Goal: Navigation & Orientation: Find specific page/section

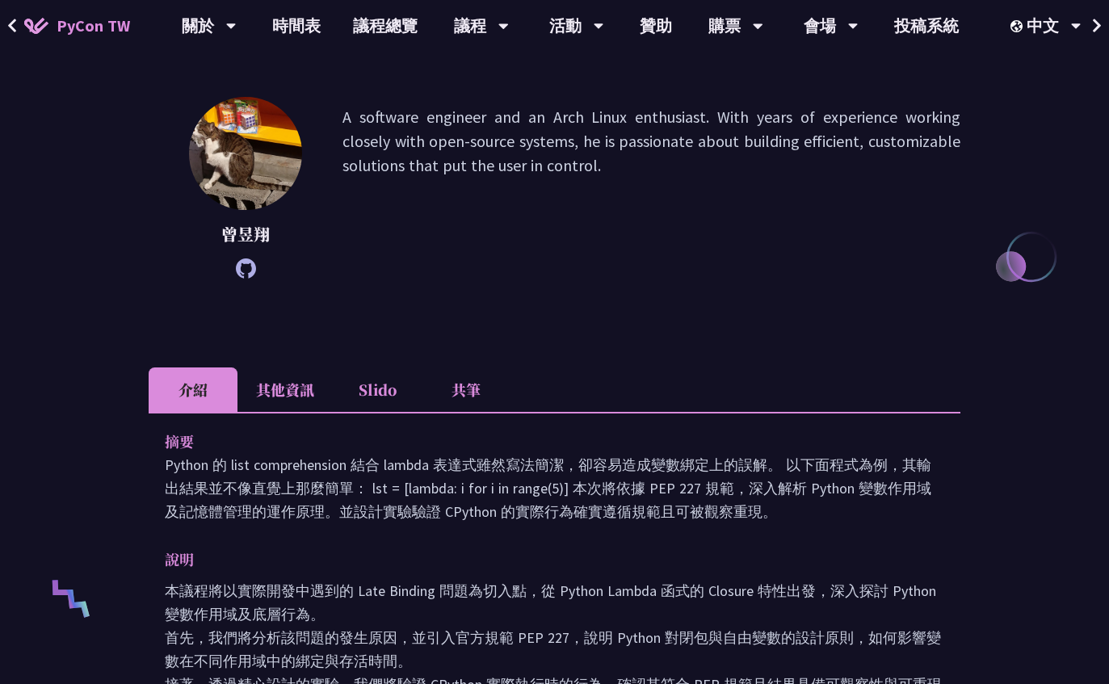
scroll to position [224, 0]
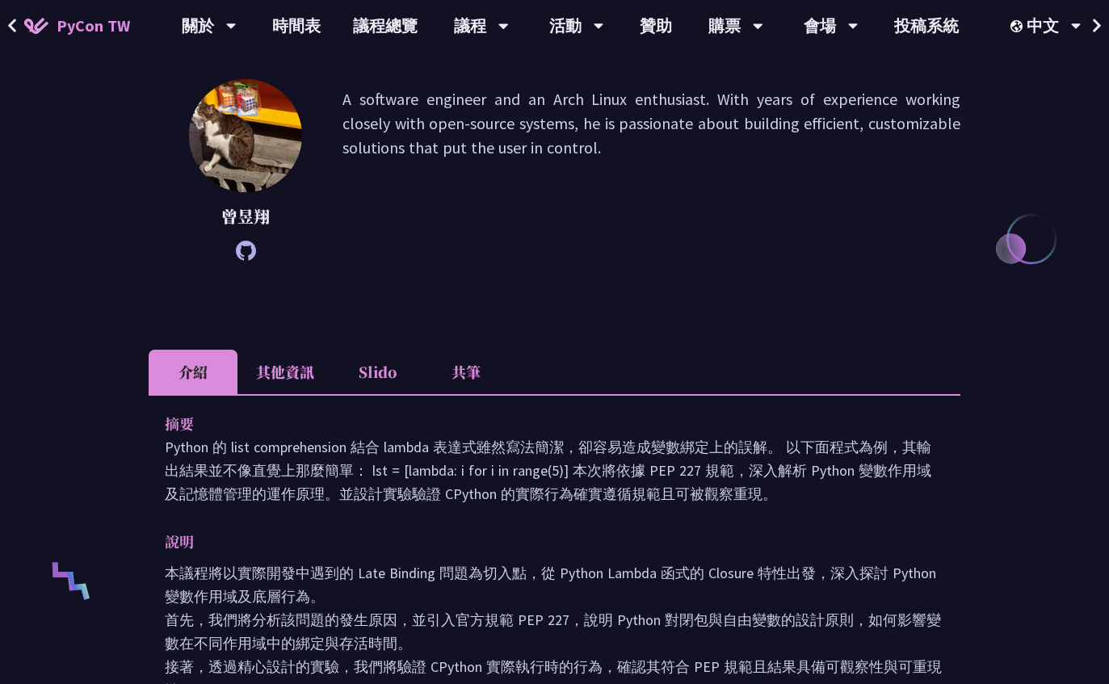
click at [479, 388] on li "共筆" at bounding box center [466, 372] width 89 height 44
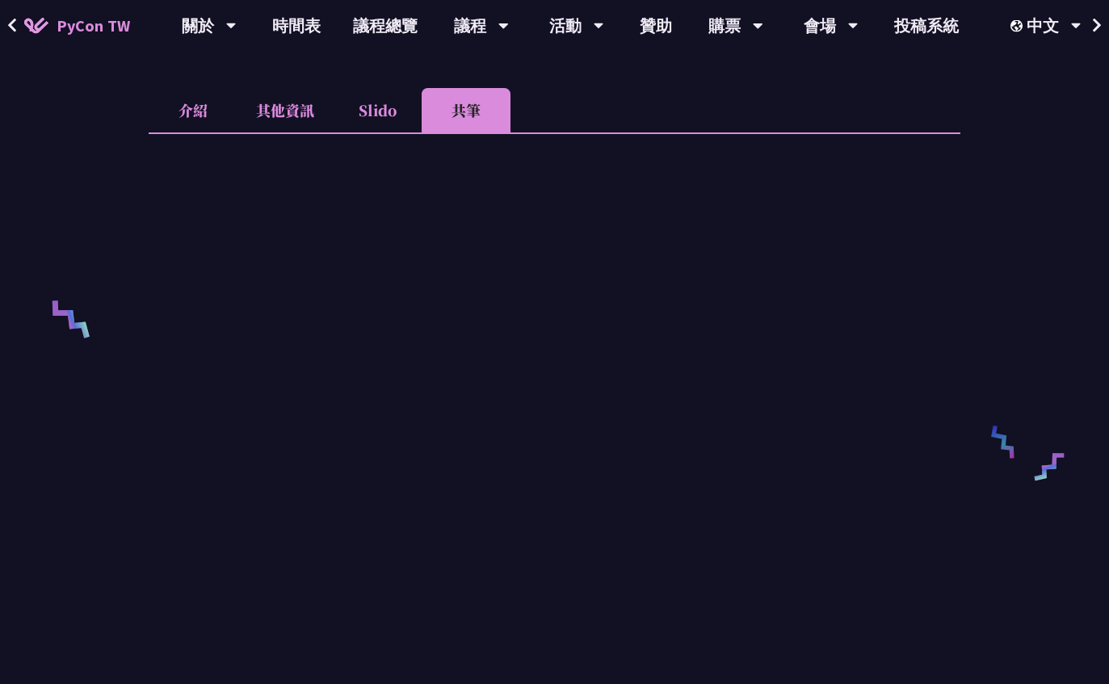
scroll to position [511, 0]
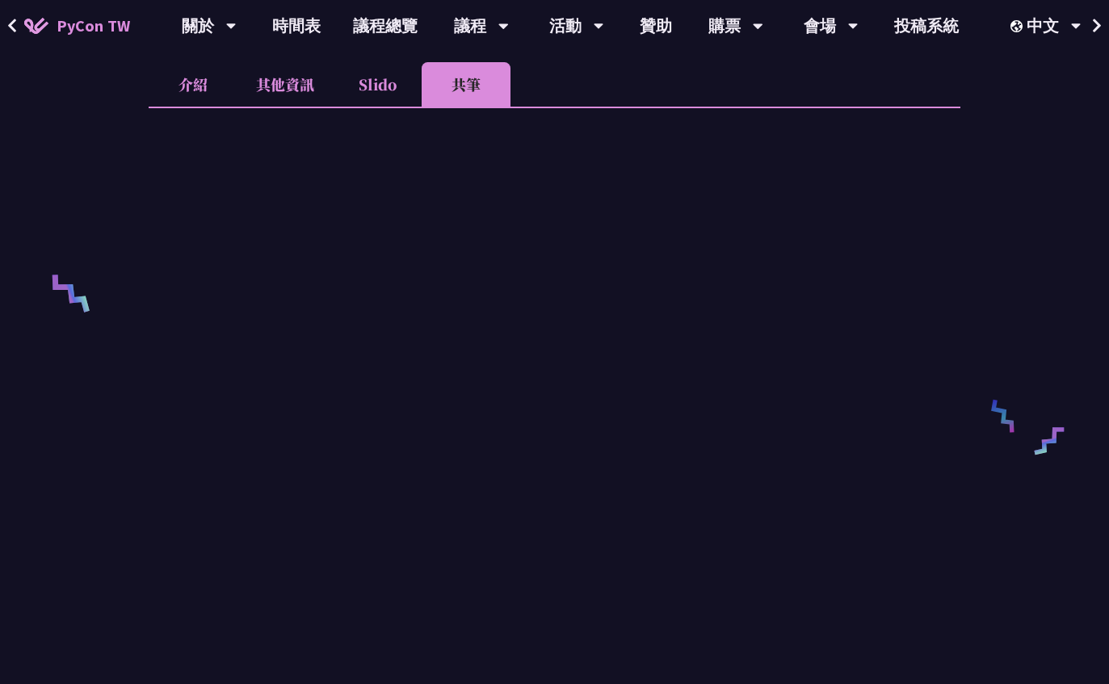
click at [374, 92] on li "Slido" at bounding box center [377, 84] width 89 height 44
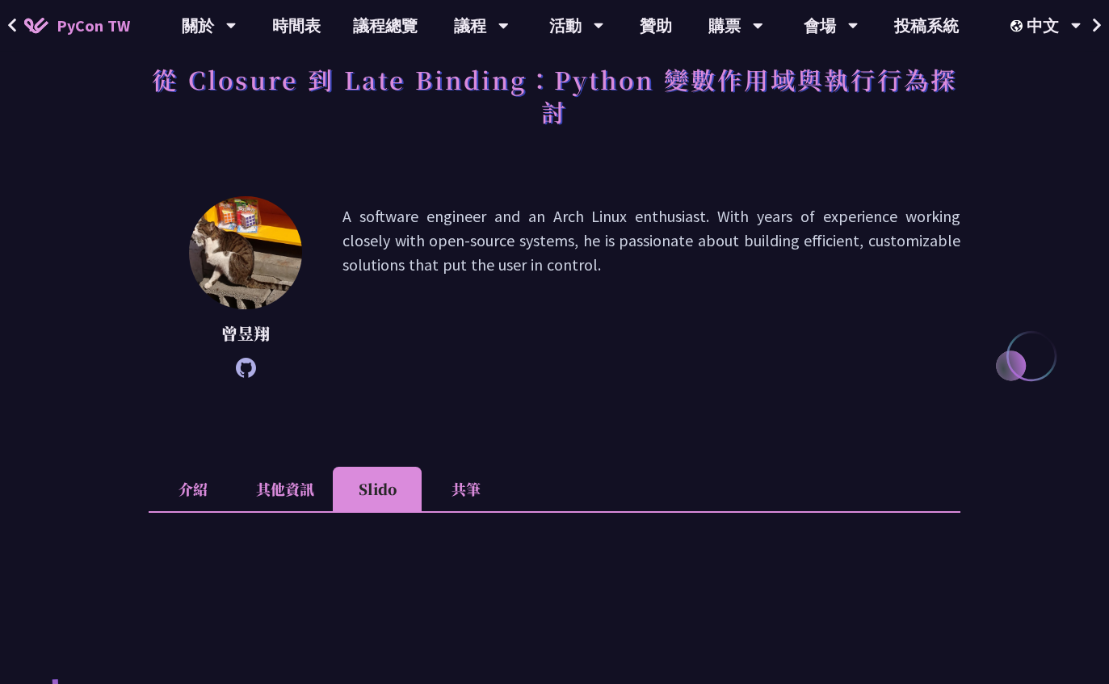
scroll to position [19, 0]
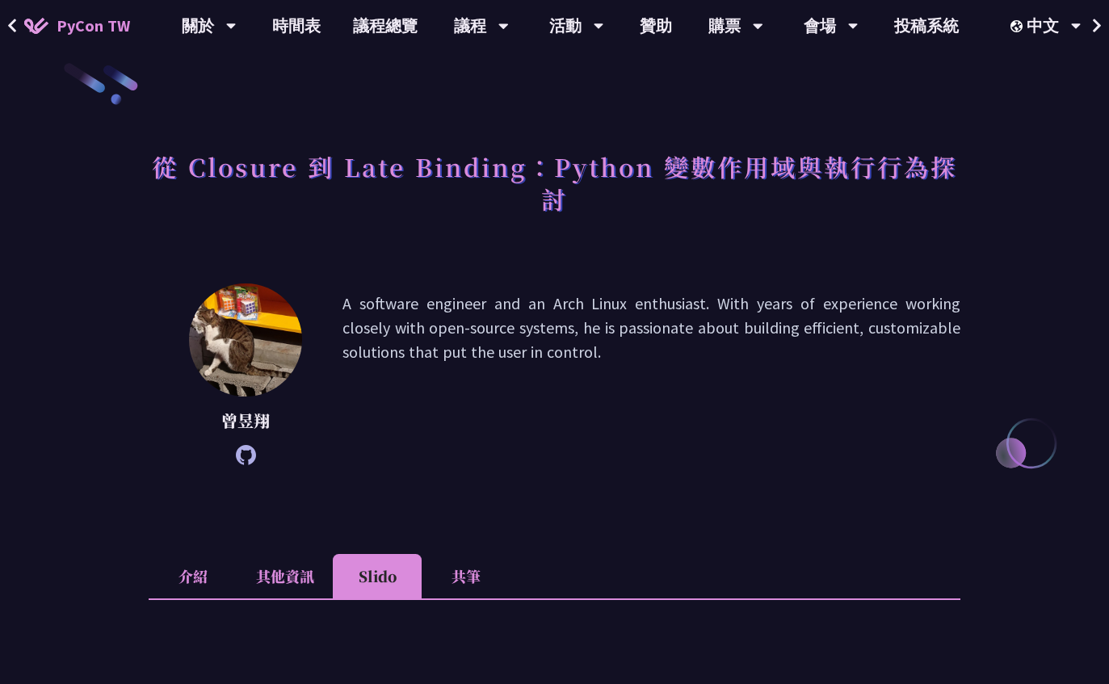
click at [195, 585] on li "介紹" at bounding box center [193, 576] width 89 height 44
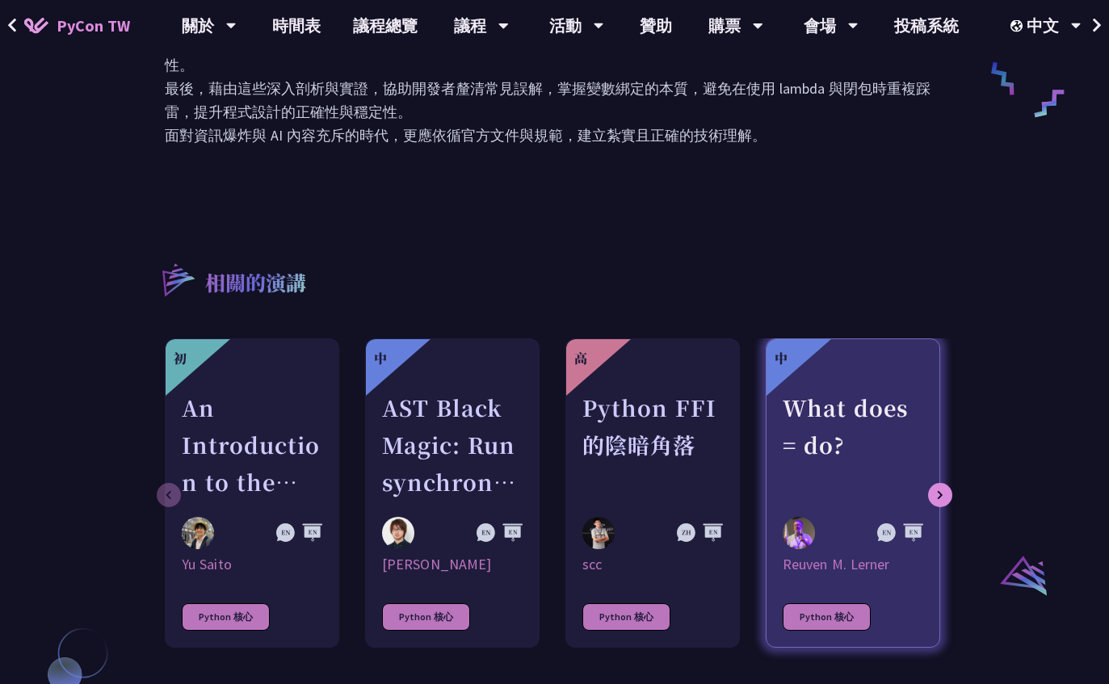
scroll to position [849, 0]
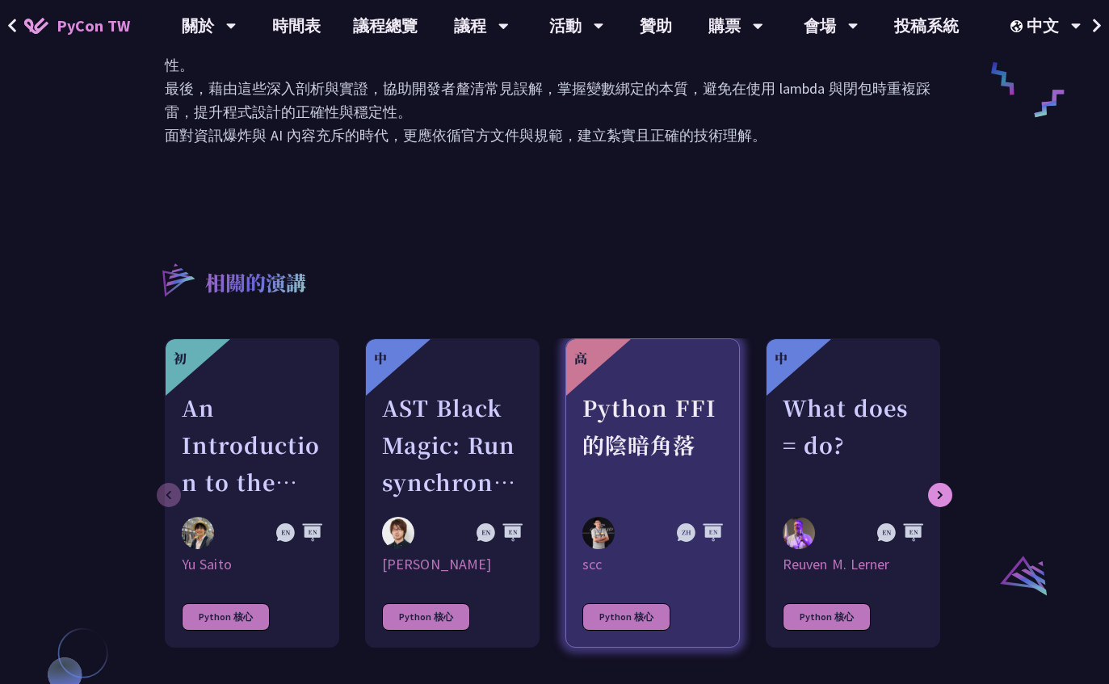
click at [702, 437] on div "Python FFI 的陰暗角落" at bounding box center [652, 444] width 141 height 111
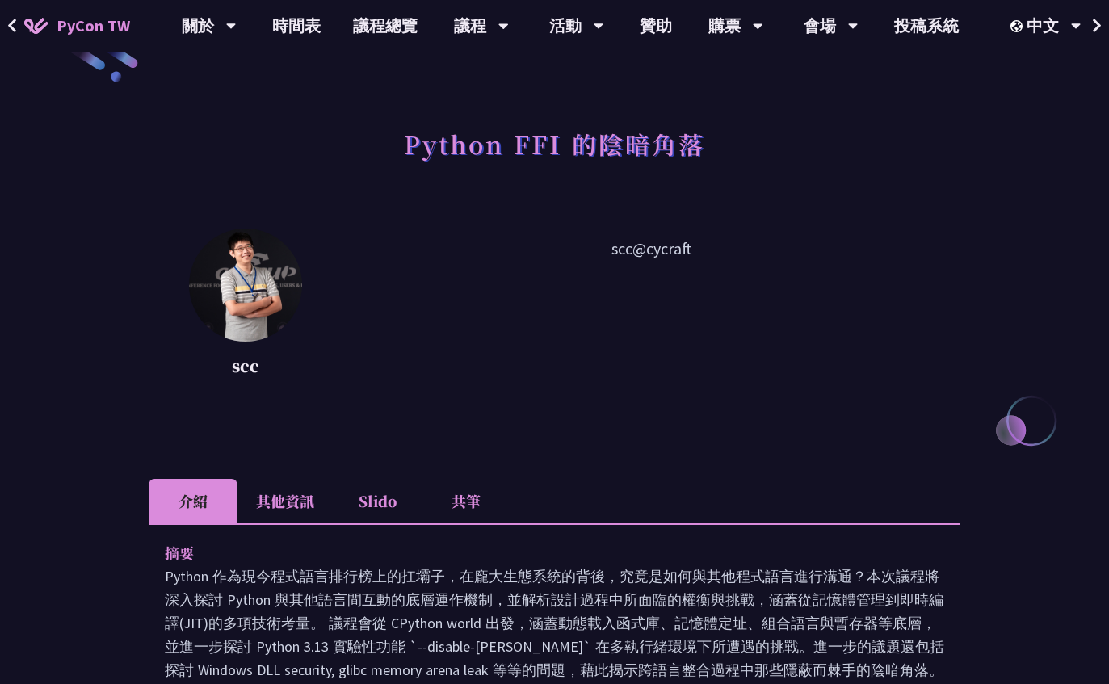
scroll to position [44, 0]
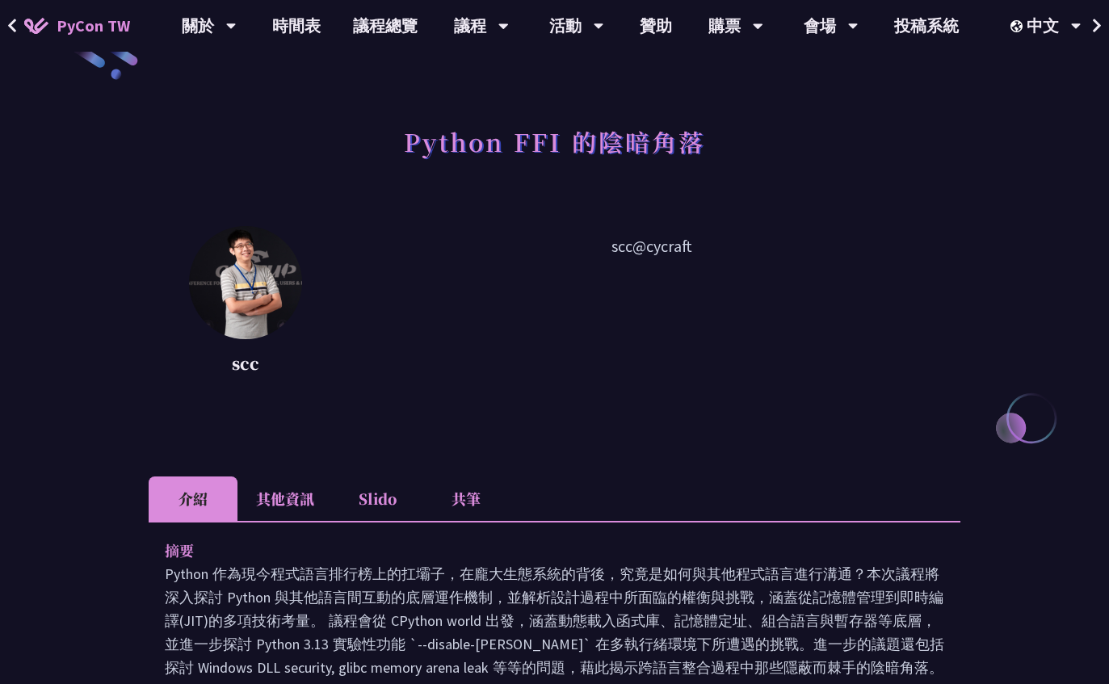
click at [645, 246] on p "scc@cycraft" at bounding box center [651, 306] width 618 height 145
click at [645, 245] on p "scc@cycraft" at bounding box center [651, 306] width 618 height 145
click at [658, 350] on p "scc@cycraft" at bounding box center [651, 306] width 618 height 145
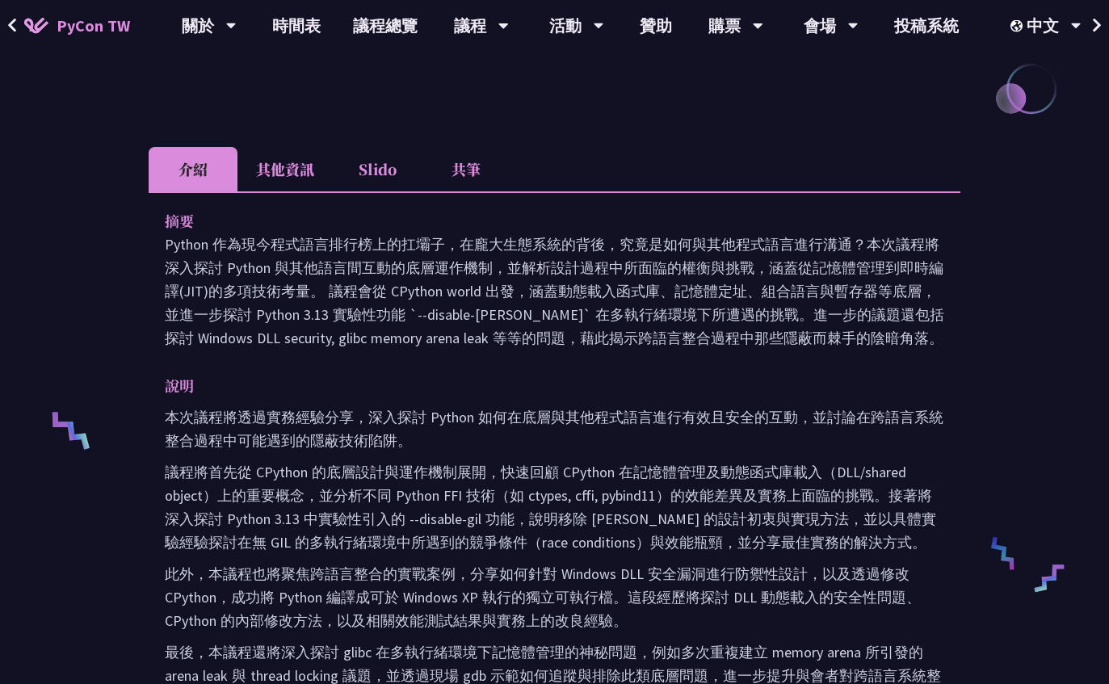
scroll to position [338, 0]
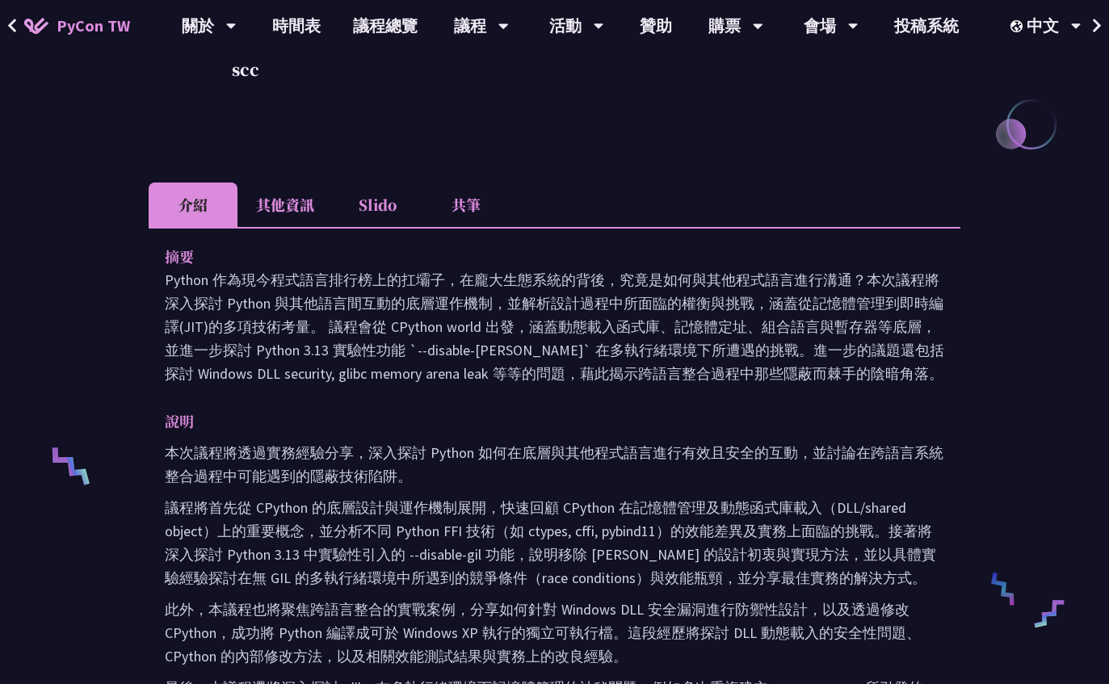
click at [254, 211] on li "其他資訊" at bounding box center [284, 205] width 95 height 44
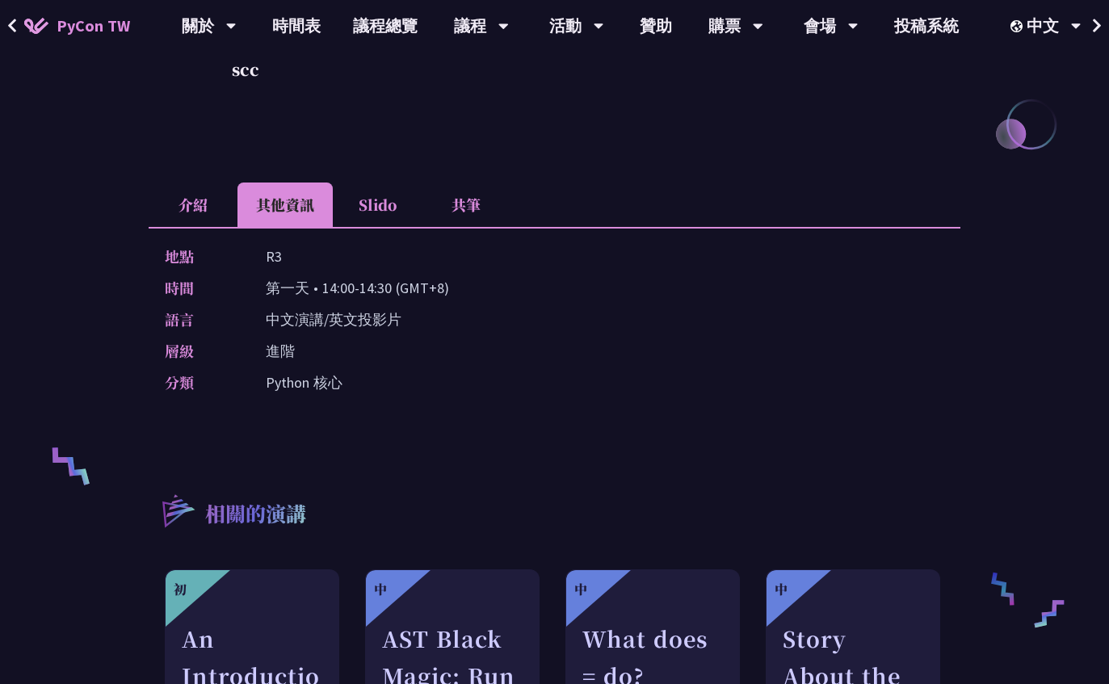
click at [169, 217] on li "介紹" at bounding box center [193, 205] width 89 height 44
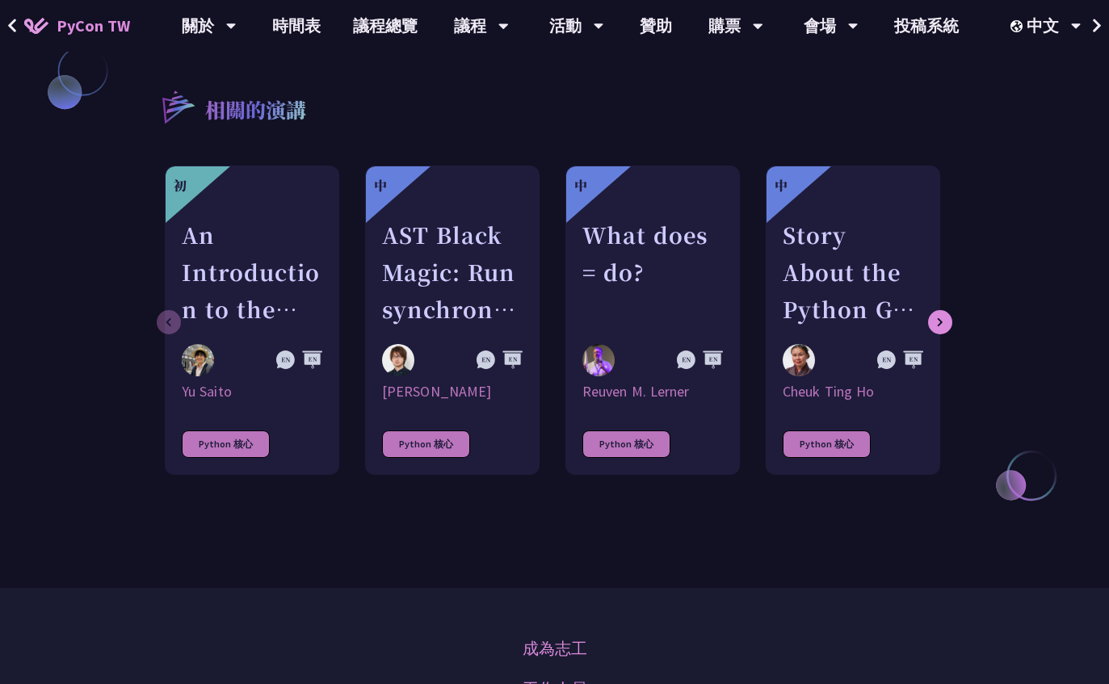
scroll to position [1433, 0]
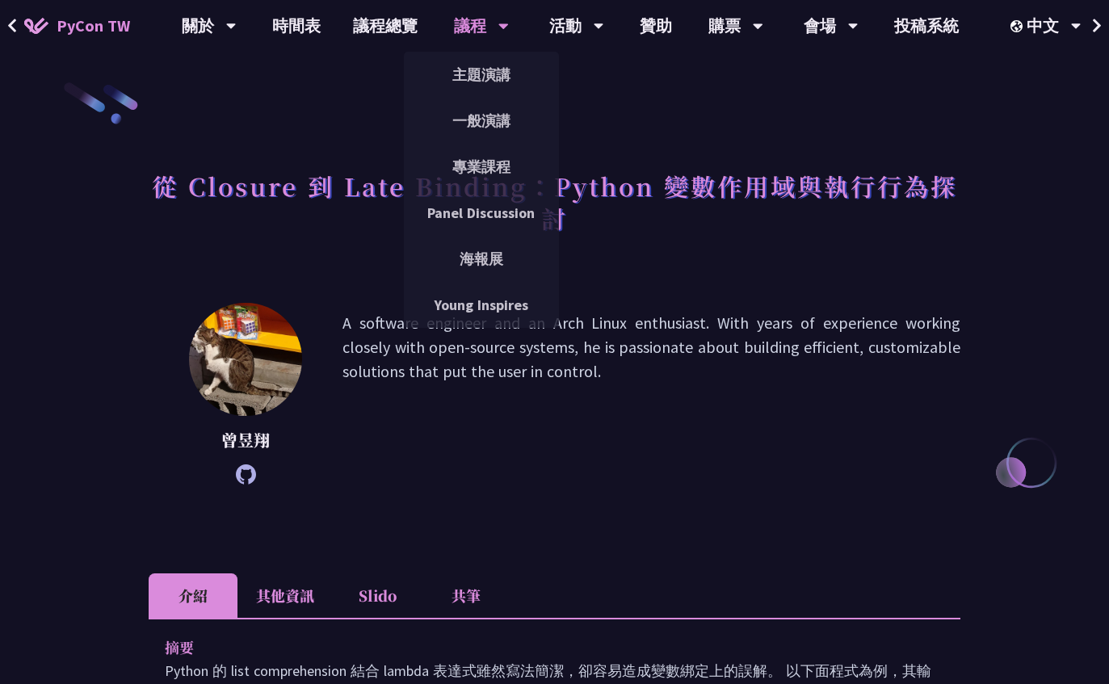
click at [474, 34] on div "議程" at bounding box center [481, 26] width 55 height 52
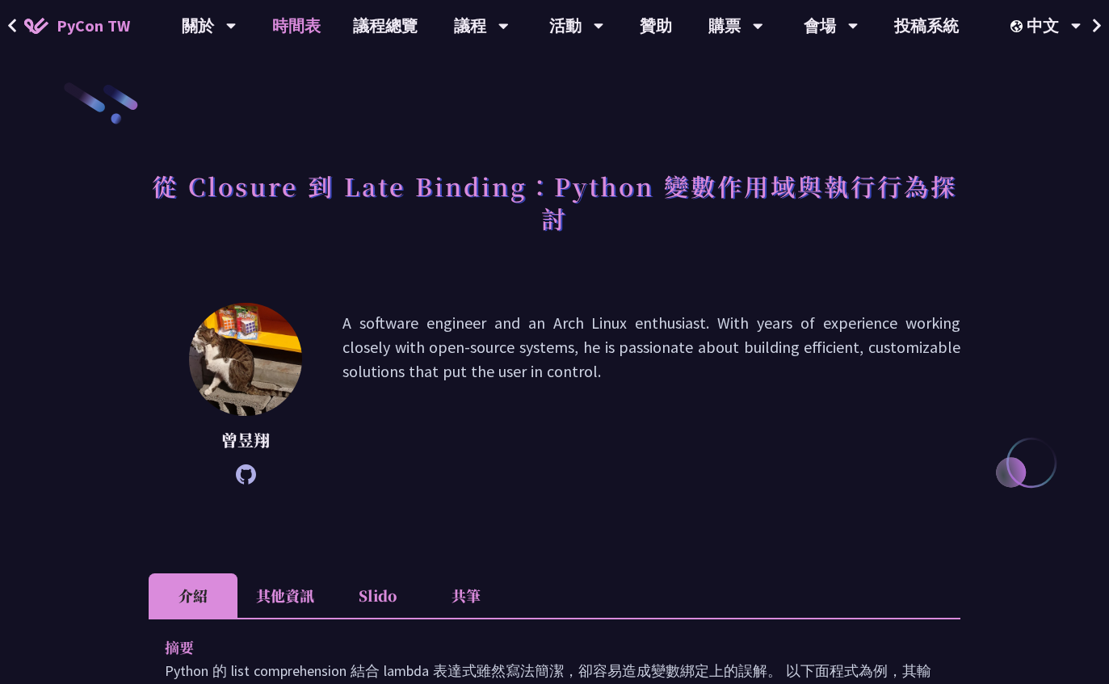
click at [297, 26] on link "時間表" at bounding box center [296, 26] width 81 height 52
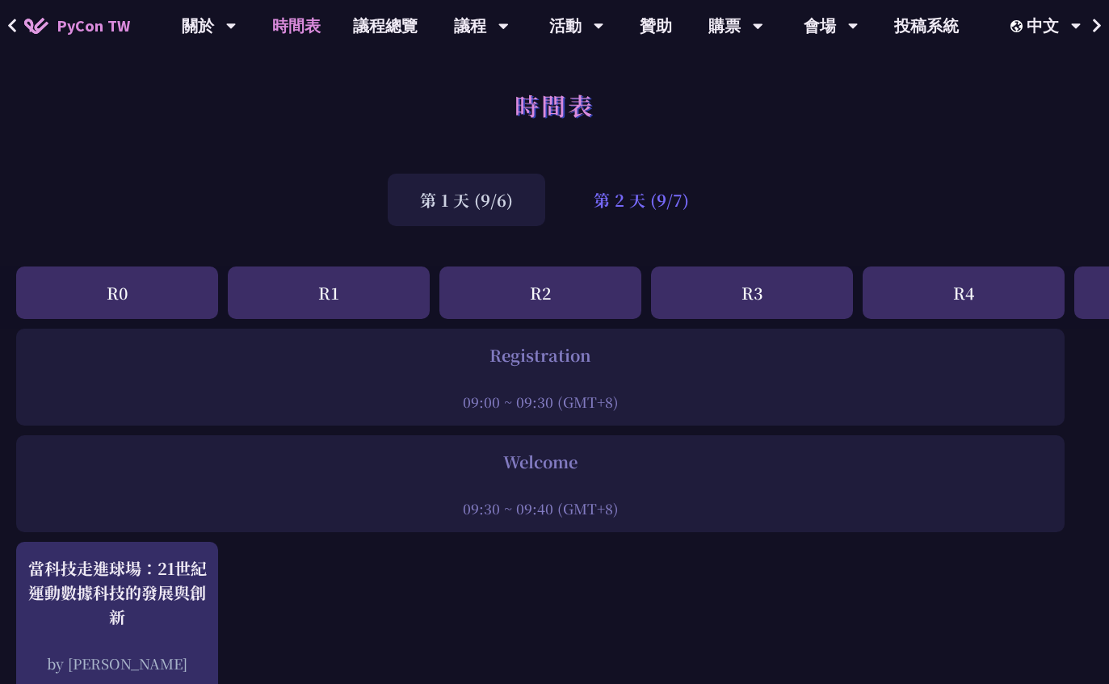
click at [649, 202] on div "第 2 天 (9/7)" at bounding box center [641, 200] width 160 height 52
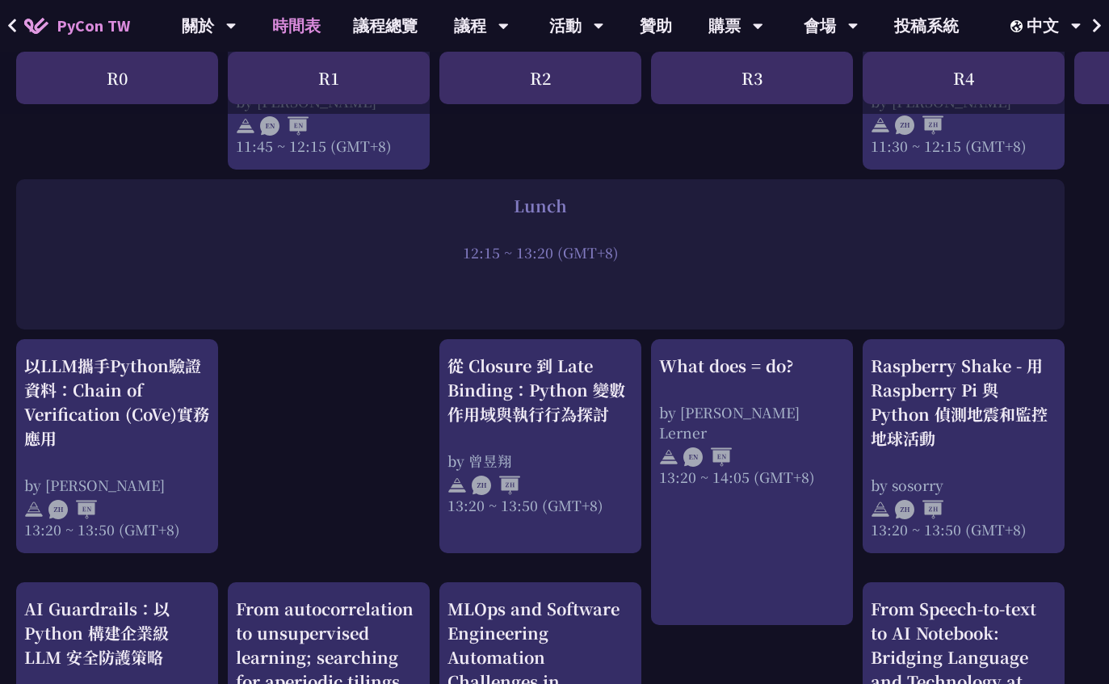
scroll to position [1142, 0]
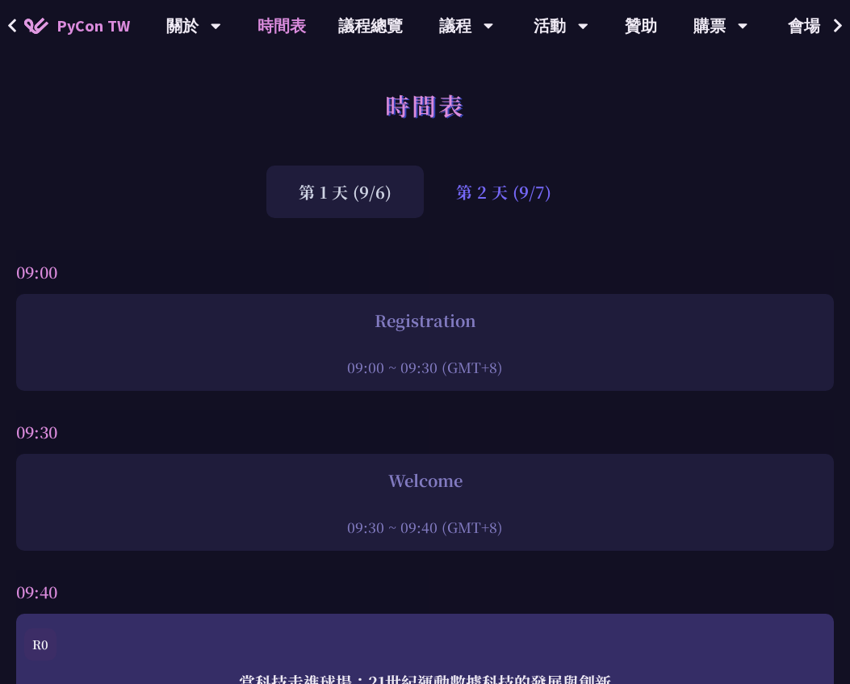
click at [495, 187] on div "第 2 天 (9/7)" at bounding box center [504, 192] width 160 height 52
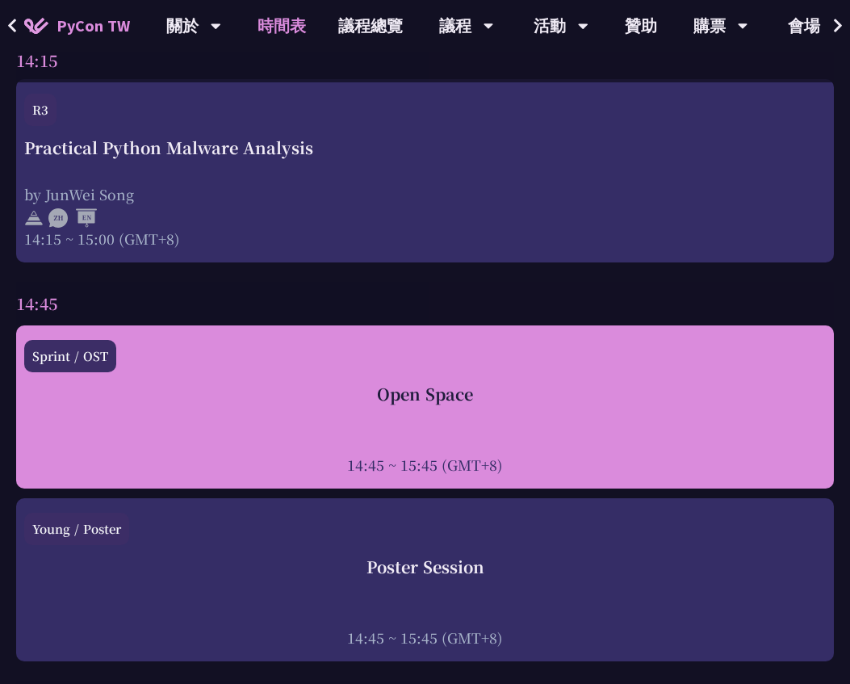
scroll to position [4981, 0]
